Goal: Task Accomplishment & Management: Use online tool/utility

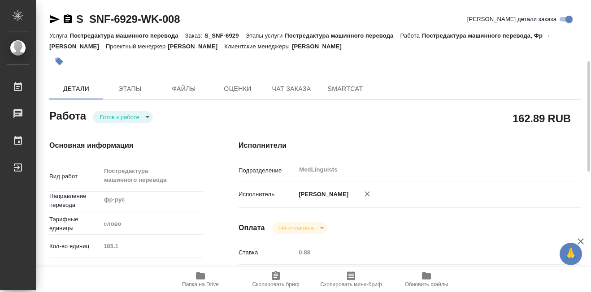
scroll to position [45, 0]
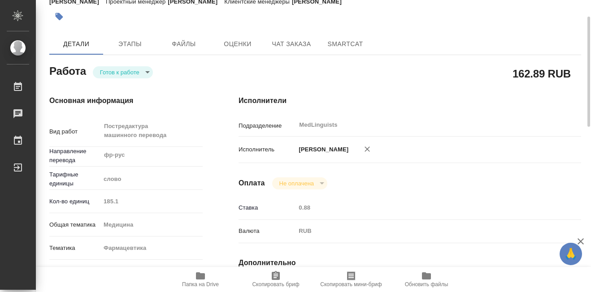
click at [148, 71] on body "🙏 .cls-1 fill:#fff; AWATERA [PERSON_NAME] 0 Чаты График Выйти S_SNF-6929-WK-008…" at bounding box center [295, 146] width 591 height 292
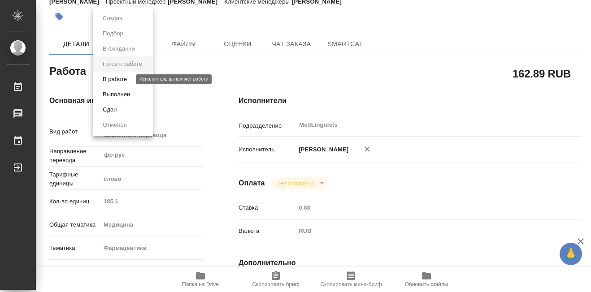
click at [125, 82] on button "В работе" at bounding box center [115, 79] width 30 height 10
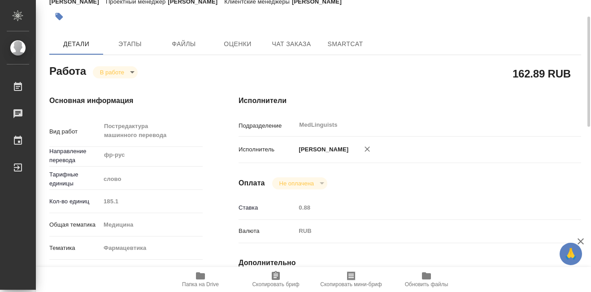
type textarea "x"
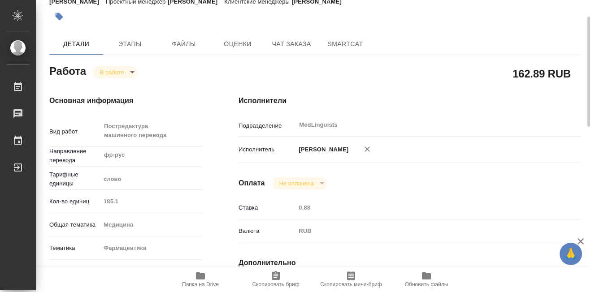
type textarea "x"
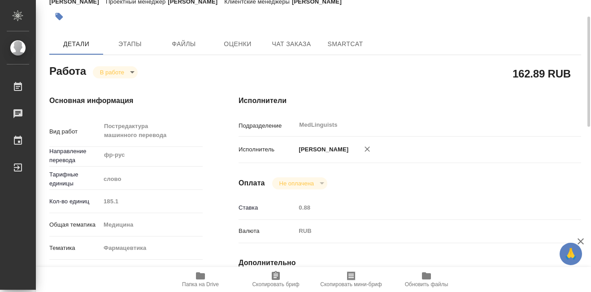
scroll to position [0, 0]
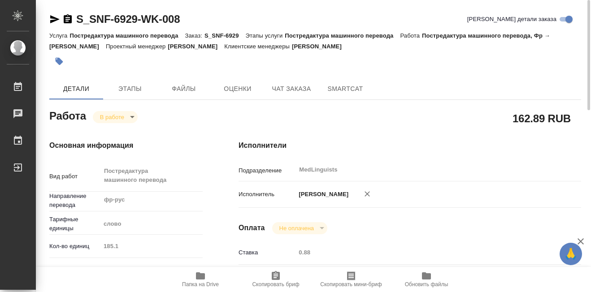
type textarea "x"
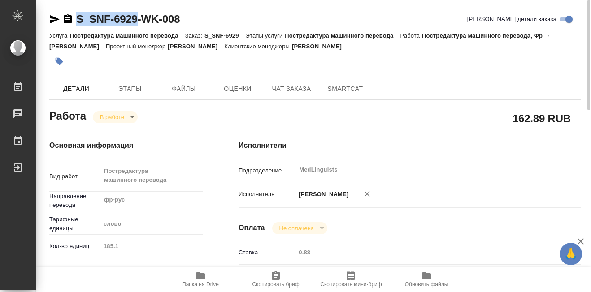
drag, startPoint x: 76, startPoint y: 13, endPoint x: 137, endPoint y: 18, distance: 60.8
click at [137, 18] on h2 "S_SNF-6929-WK-008" at bounding box center [128, 19] width 104 height 14
copy link "S_SNF-6929"
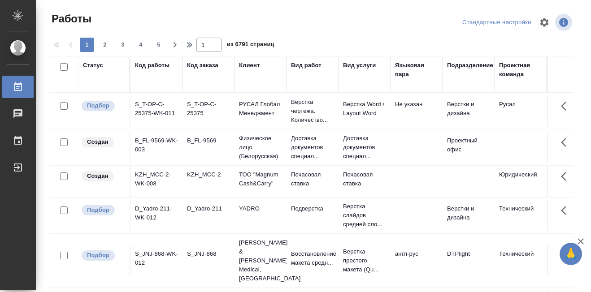
click at [169, 67] on div "Код работы" at bounding box center [152, 65] width 35 height 9
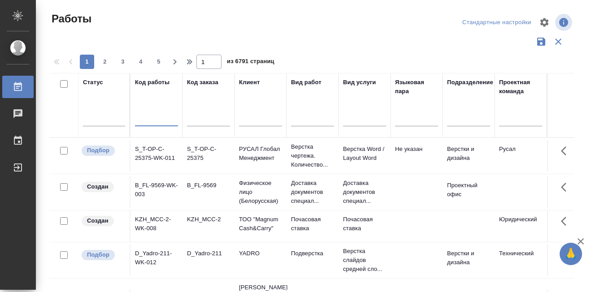
paste input "S_SNF-6929"
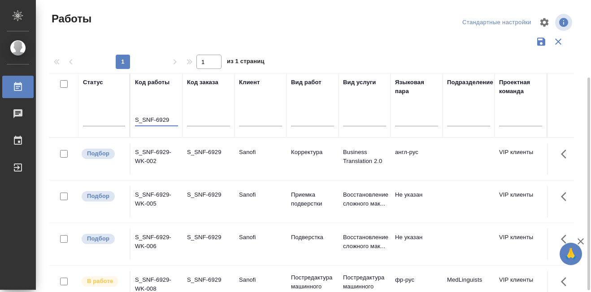
scroll to position [45, 0]
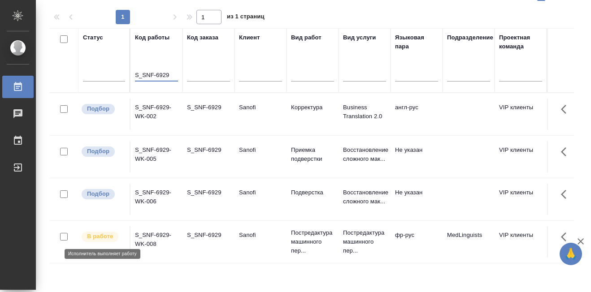
type input "S_SNF-6929"
click at [95, 237] on p "В работе" at bounding box center [100, 236] width 26 height 9
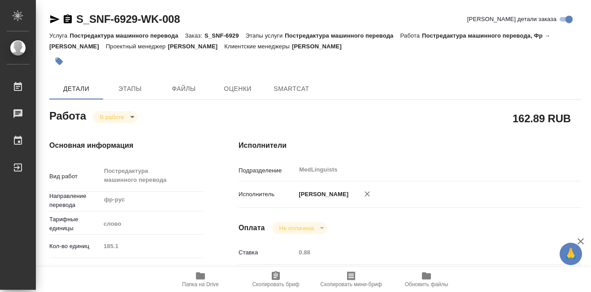
type textarea "x"
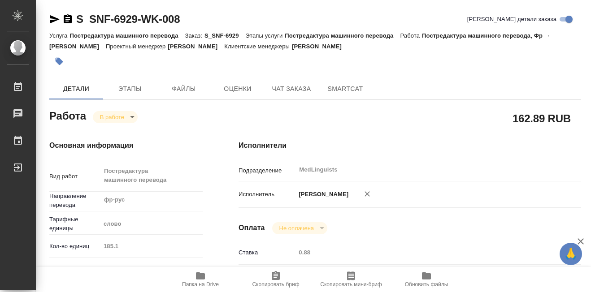
type textarea "x"
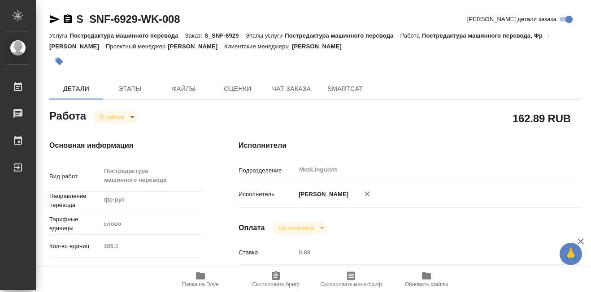
type textarea "x"
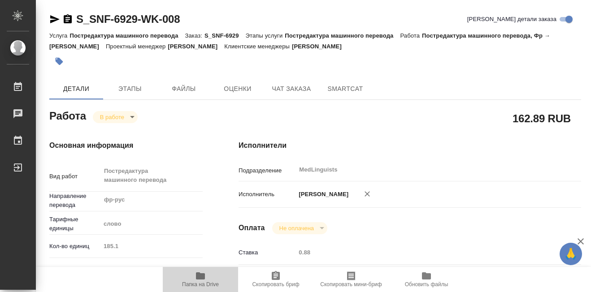
click at [198, 274] on icon "button" at bounding box center [200, 276] width 9 height 7
